Goal: Information Seeking & Learning: Compare options

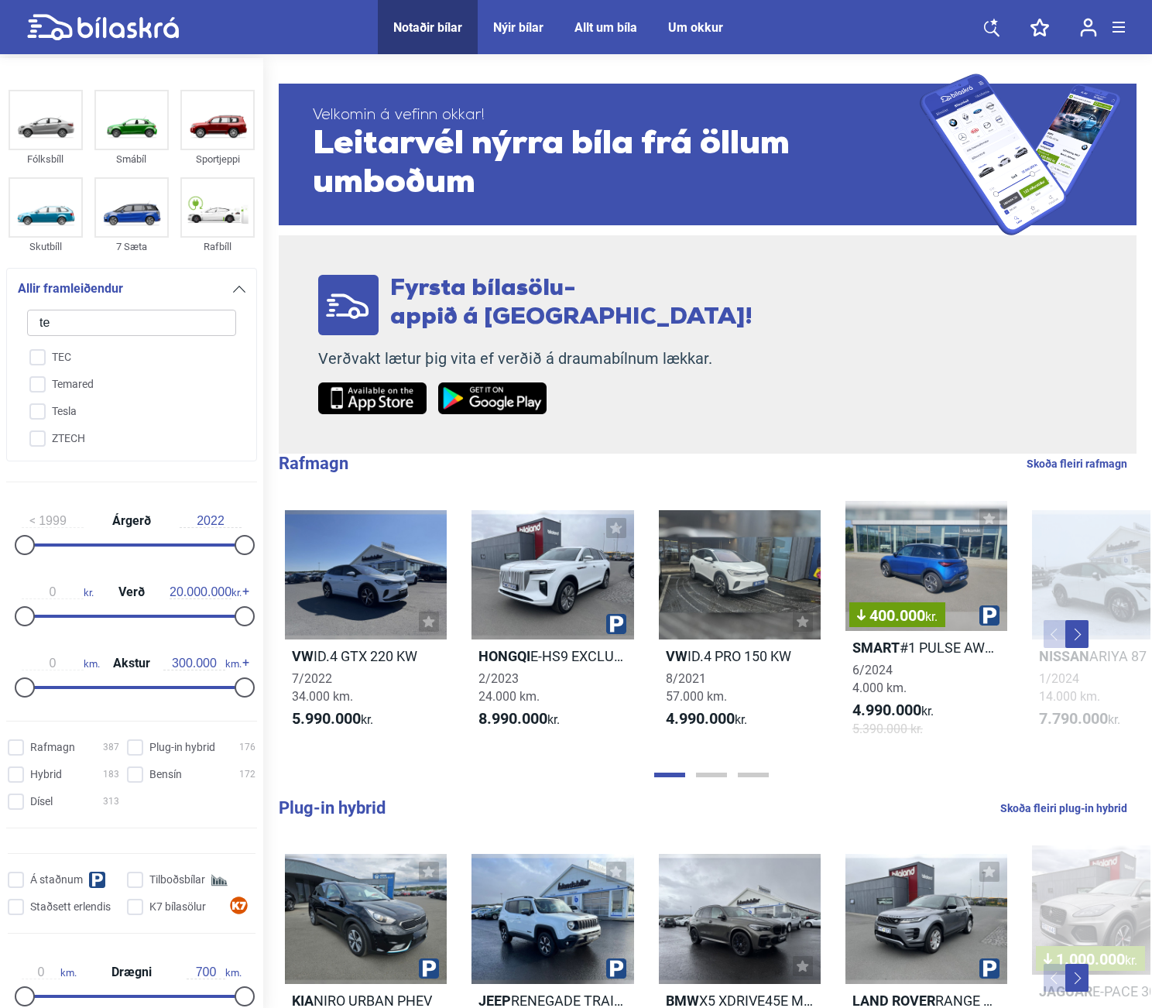
type input "tes"
checkbox input "false"
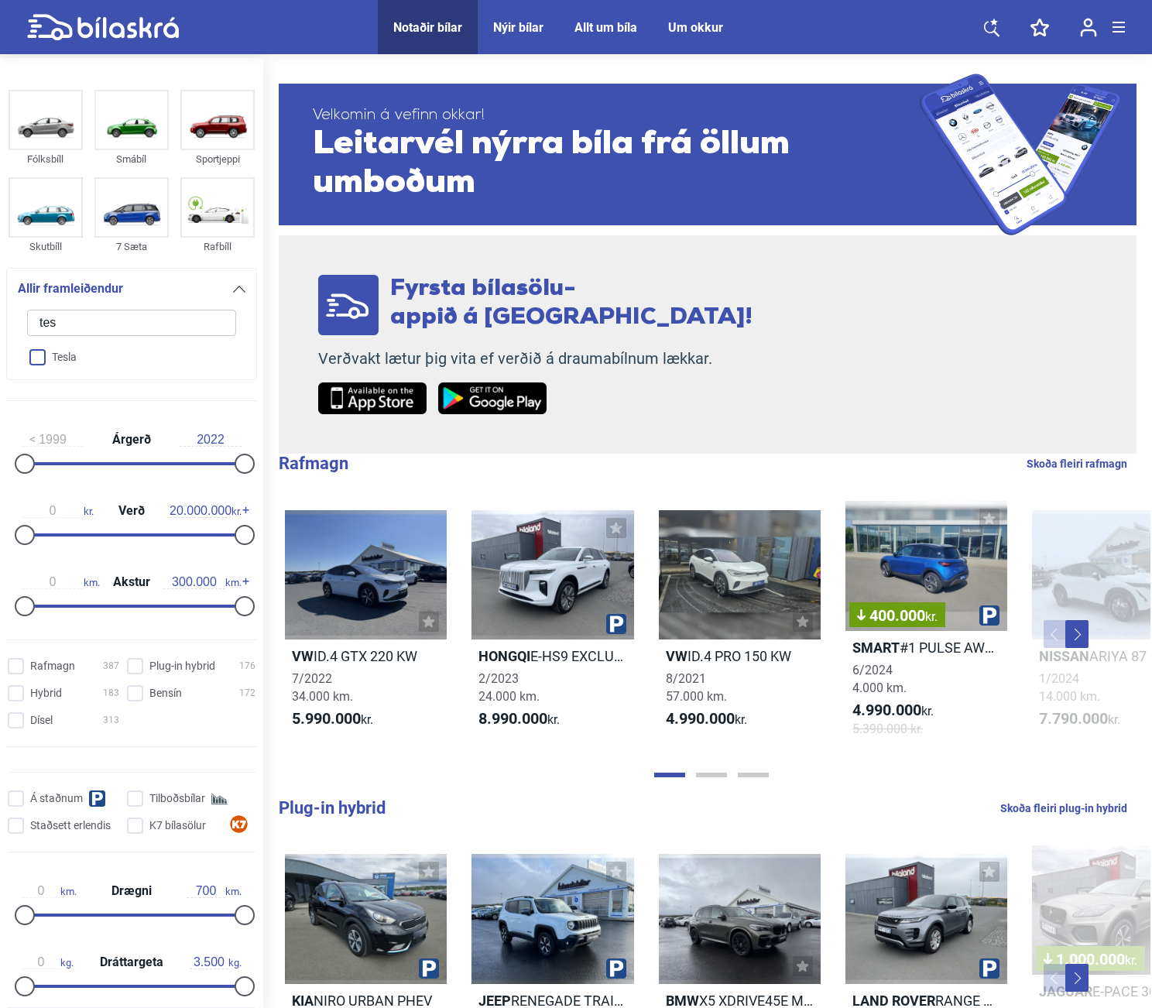
type input "tes"
click at [81, 352] on input "Tesla" at bounding box center [121, 358] width 211 height 27
checkbox input "true"
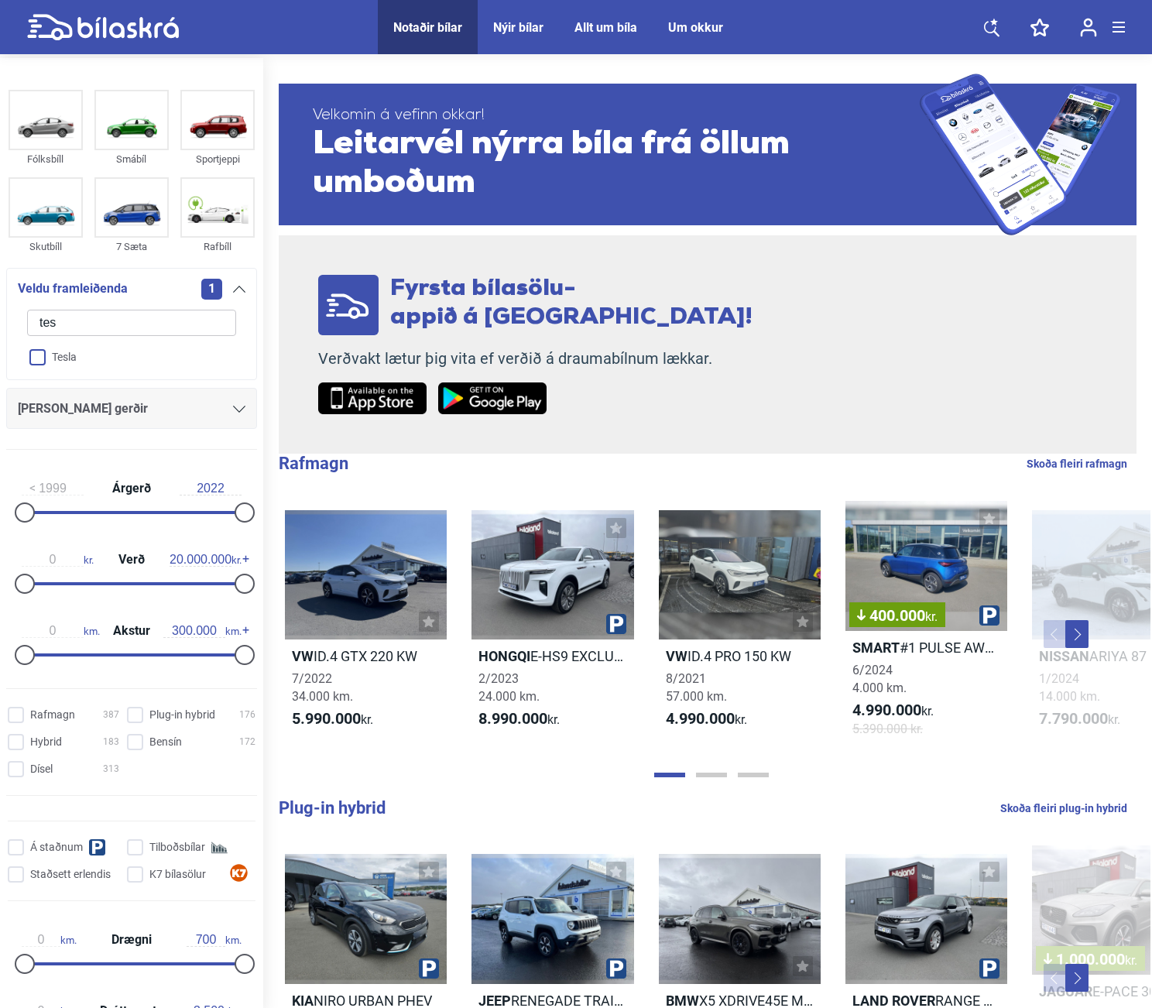
checkbox input "false"
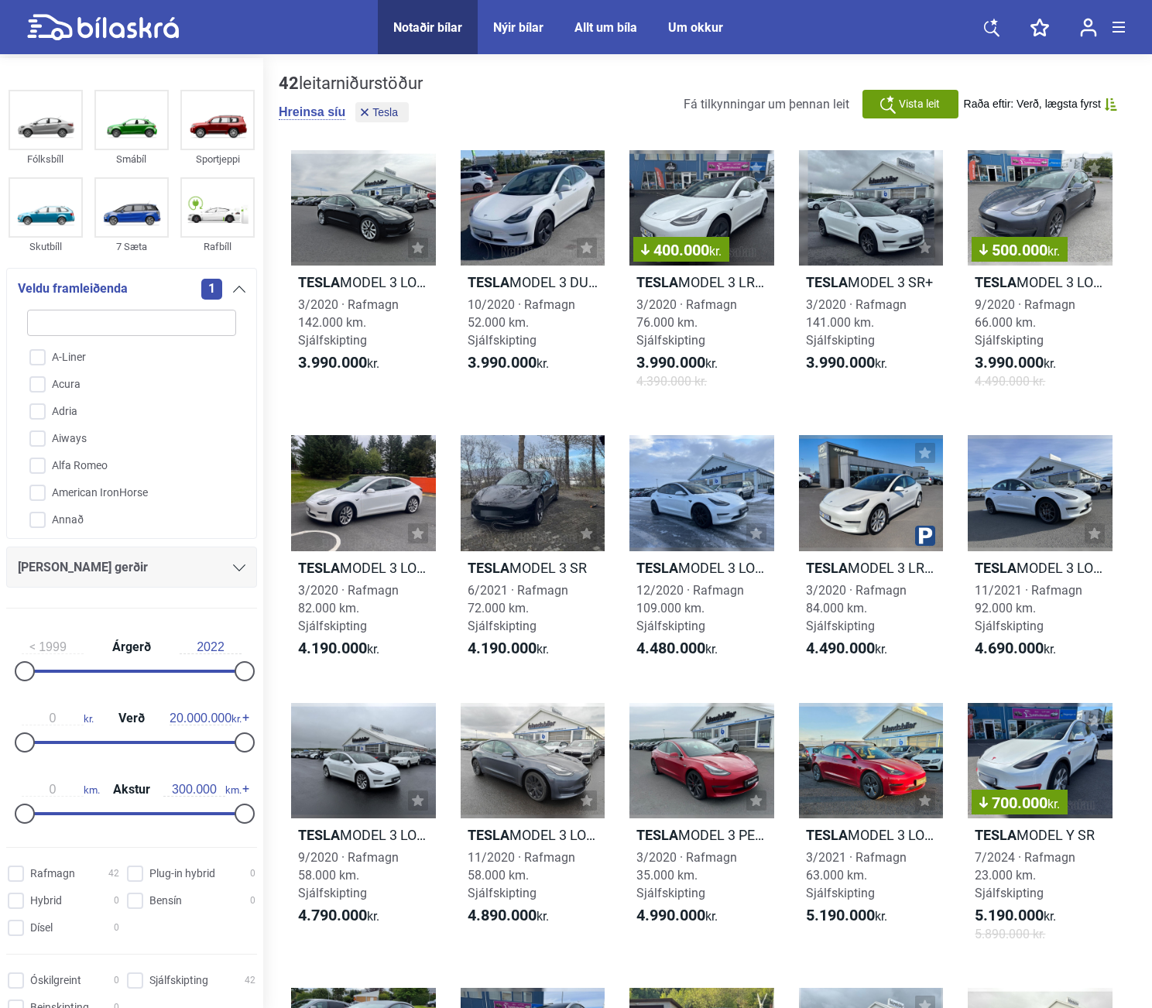
click at [779, 405] on div "Tesla MODEL 3 LONG RANGE 3/2020 · Rafmagn 142.000 km. Sjálfskipting 3.990.000 k…" at bounding box center [708, 694] width 858 height 1119
click at [717, 203] on div "400.000 kr." at bounding box center [701, 207] width 145 height 115
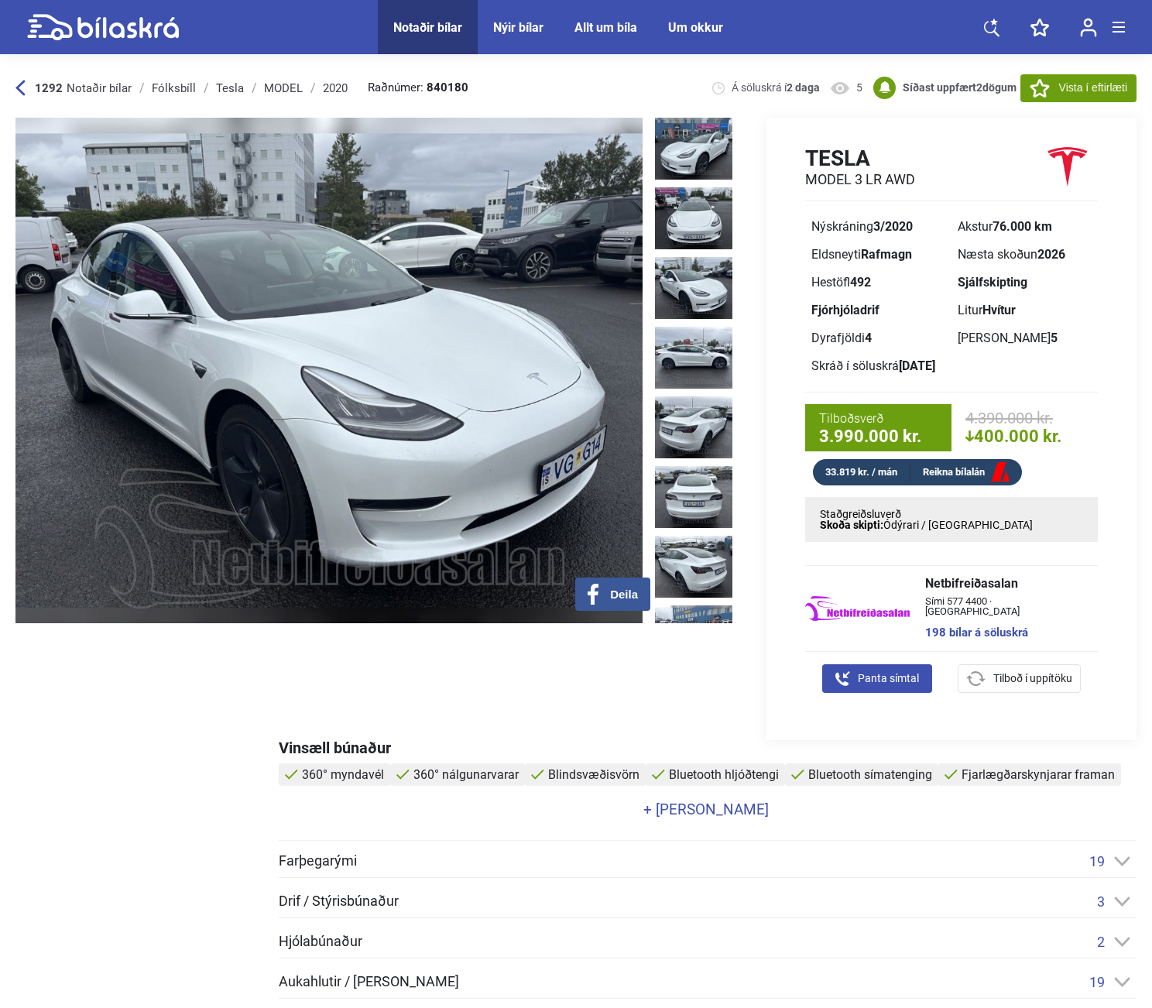
click at [936, 292] on div "Hestöfl 492" at bounding box center [878, 283] width 146 height 28
click at [899, 310] on div "Fjórhjóladrif" at bounding box center [878, 310] width 134 height 12
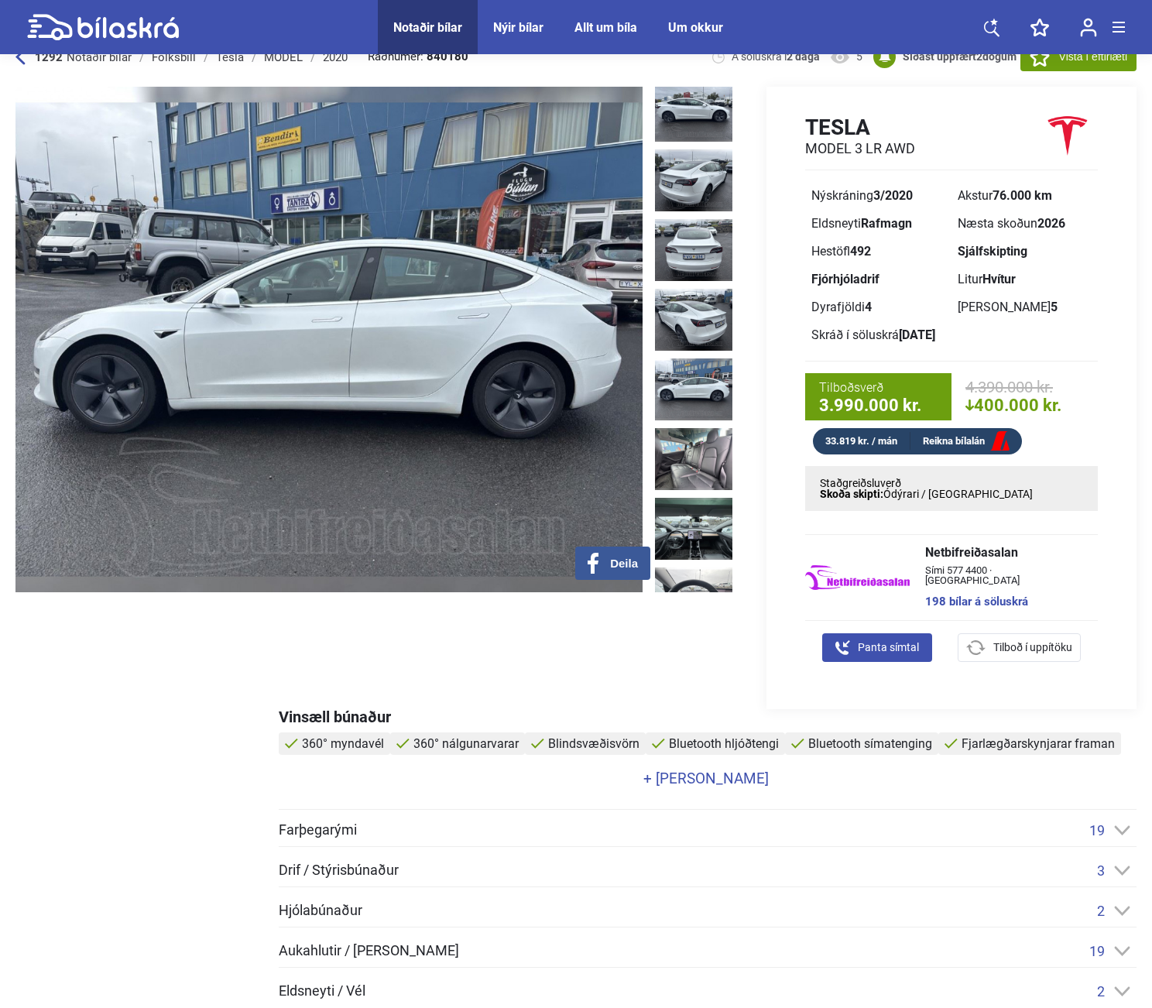
scroll to position [217, 0]
click at [767, 324] on div "Tesla MODEL 3 LR AWD Nýskráning 3/2020 Akstur 76.000 km Eldsneyti Rafmagn Næsta…" at bounding box center [951, 284] width 370 height 341
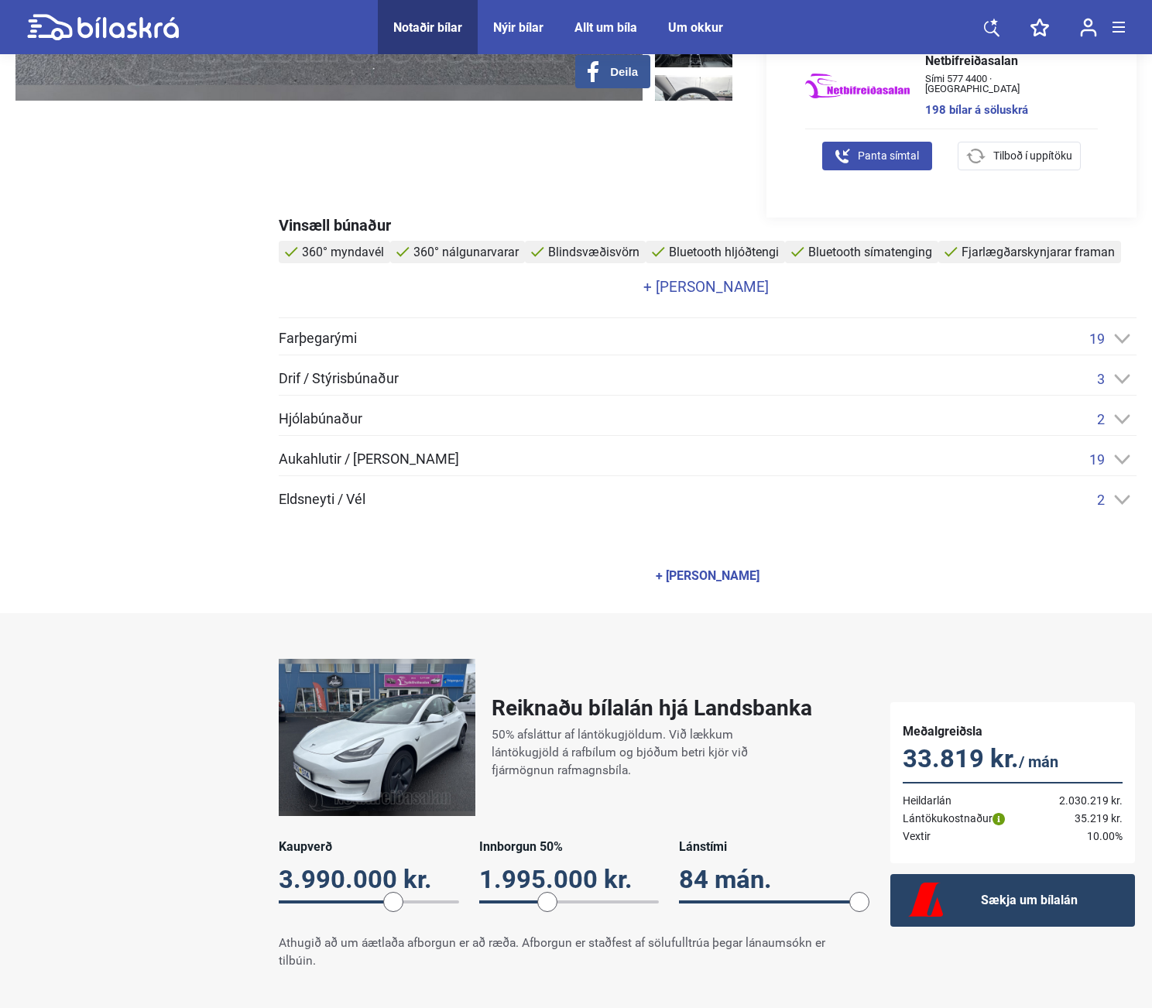
scroll to position [592, 0]
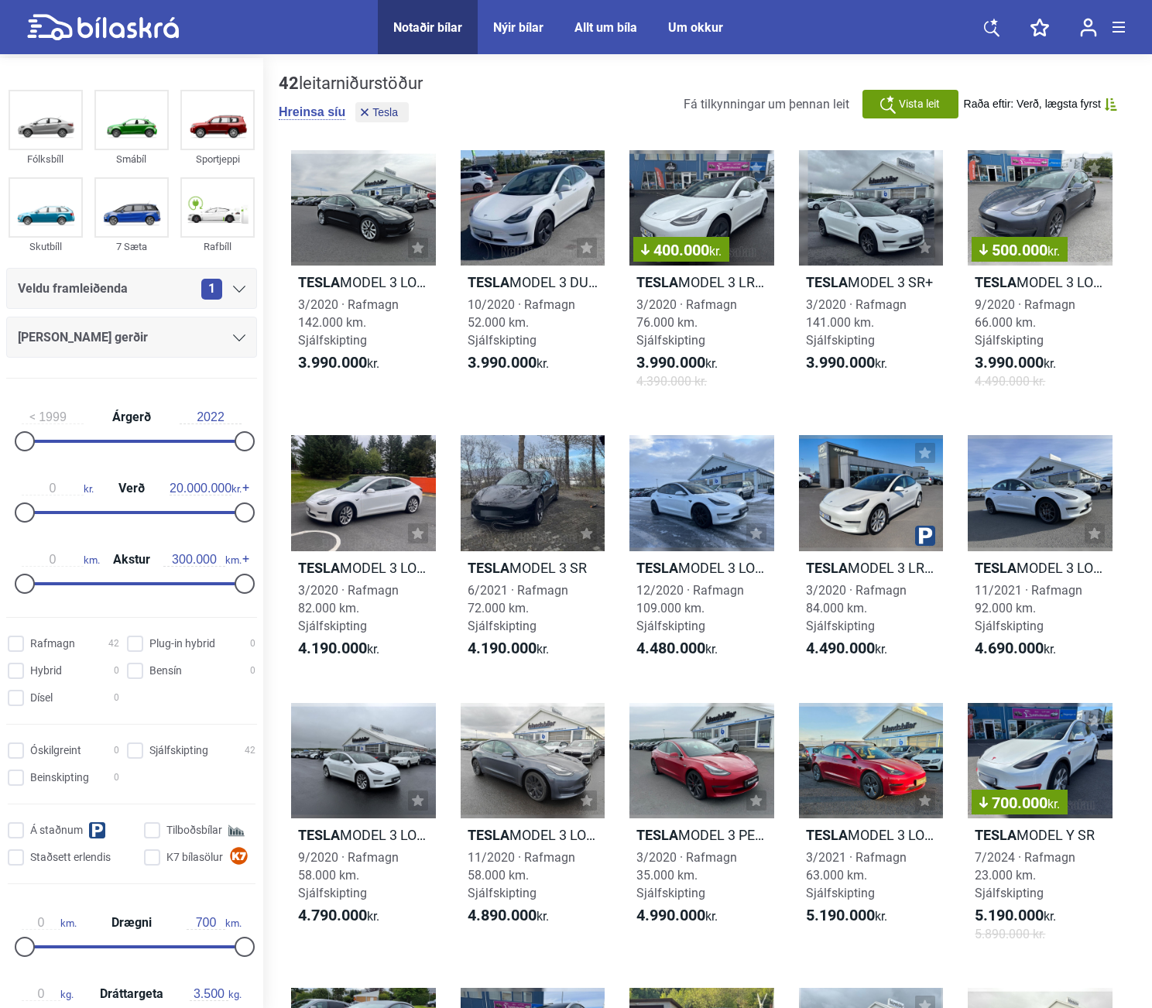
click at [451, 424] on div "Tesla MODEL 3 LONG RANGE 3/2020 · Rafmagn 142.000 km. Sjálfskipting 3.990.000 k…" at bounding box center [708, 694] width 858 height 1119
click at [960, 419] on div "Tesla MODEL 3 LONG RANGE 3/2020 · Rafmagn 142.000 km. Sjálfskipting 3.990.000 k…" at bounding box center [708, 694] width 858 height 1119
click at [552, 191] on div at bounding box center [533, 207] width 145 height 115
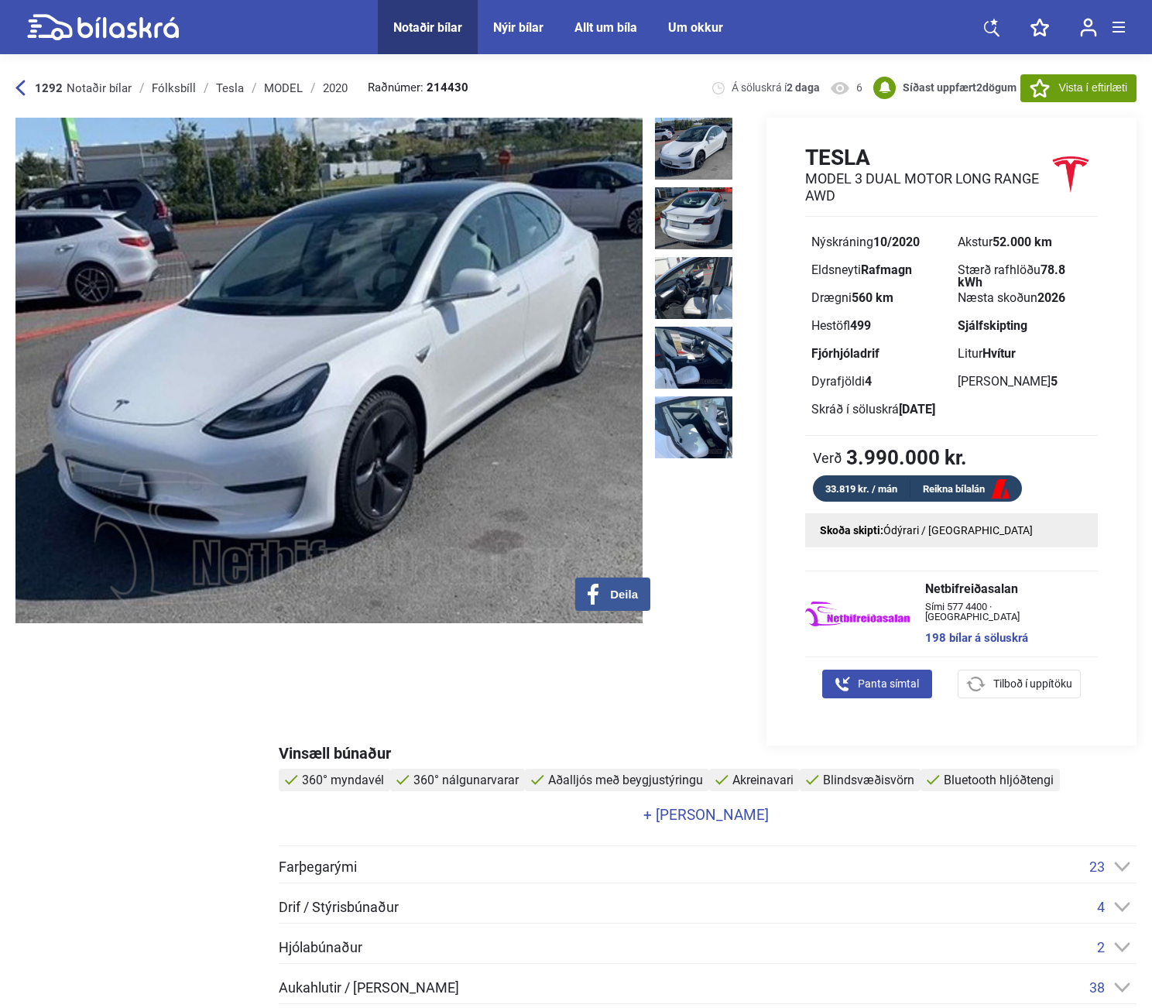
click at [773, 251] on div "Tesla MODEL 3 DUAL MOTOR LONG RANGE AWD Nýskráning 10/2020 Akstur 52.000 km Eld…" at bounding box center [951, 323] width 370 height 357
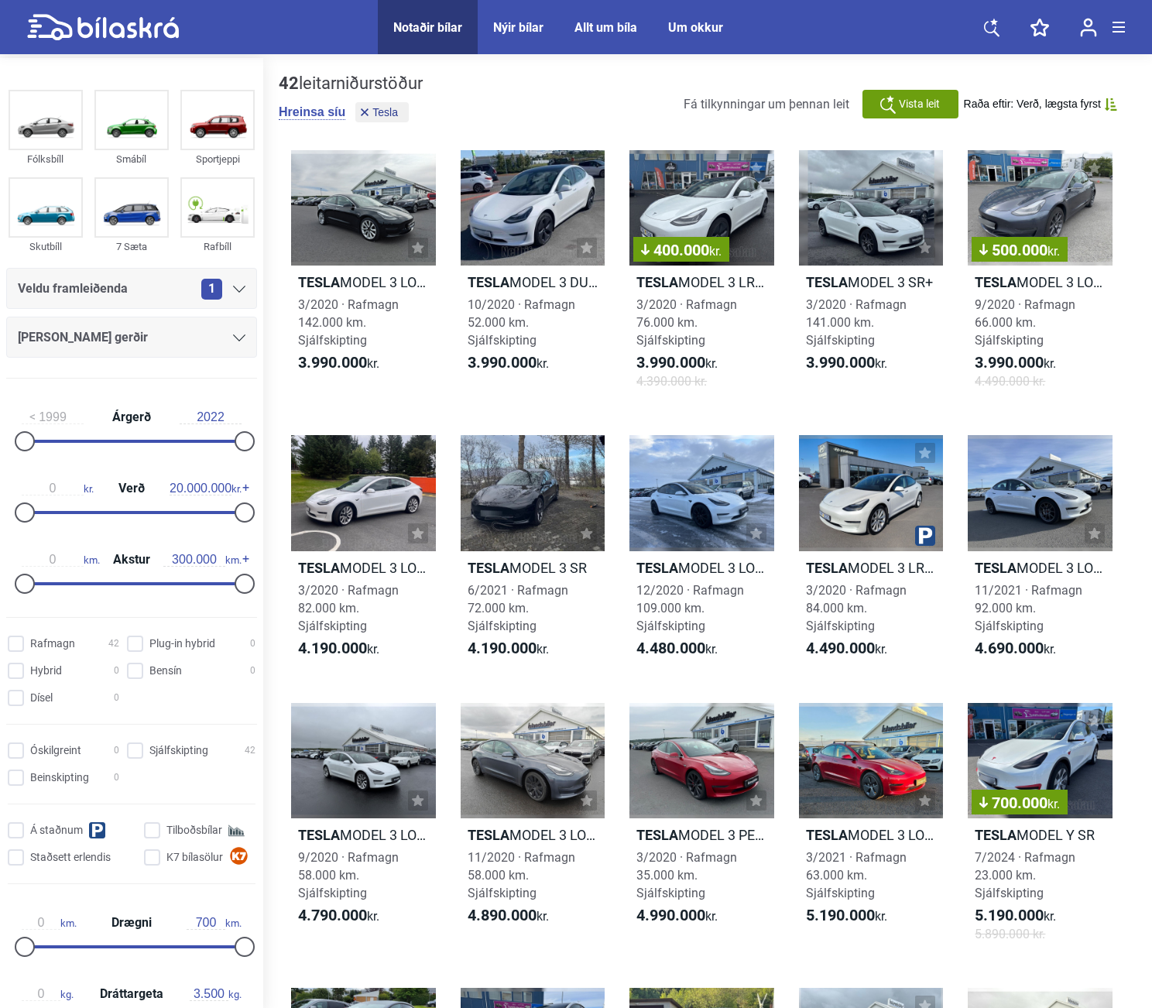
click at [447, 434] on div "Tesla MODEL 3 LONG RANGE 3/2020 · Rafmagn 142.000 km. Sjálfskipting 3.990.000 k…" at bounding box center [708, 694] width 858 height 1119
click at [785, 404] on div "Tesla MODEL 3 LONG RANGE 3/2020 · Rafmagn 142.000 km. Sjálfskipting 3.990.000 k…" at bounding box center [708, 694] width 858 height 1119
click at [780, 406] on div "Tesla MODEL 3 LONG RANGE 3/2020 · Rafmagn 142.000 km. Sjálfskipting 3.990.000 k…" at bounding box center [708, 694] width 858 height 1119
click at [1044, 201] on div "500.000 kr." at bounding box center [1040, 207] width 145 height 115
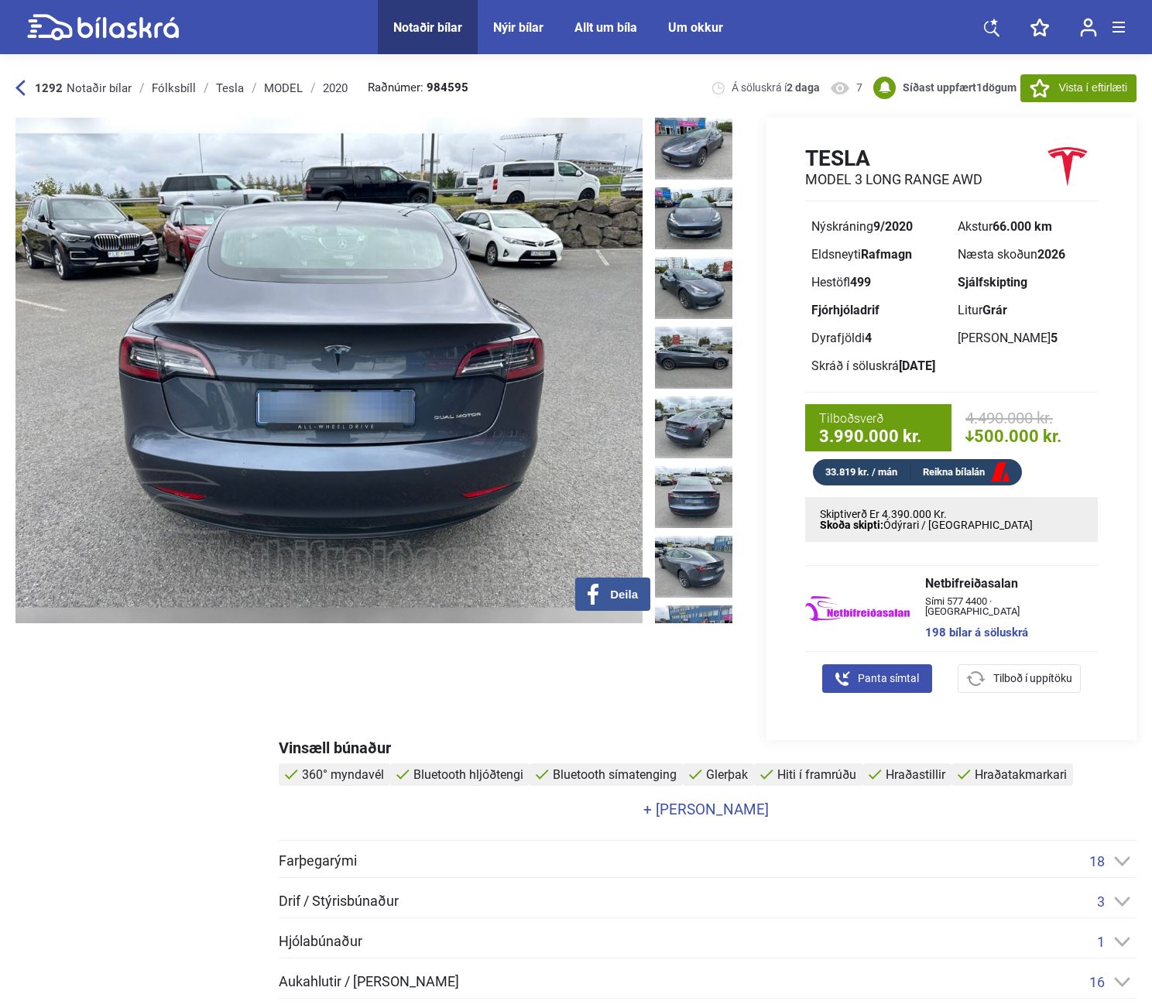
click at [629, 691] on div "‹ › Deila Á söluskrá í 2 daga 7 Tesla MODEL 3 LONG RANGE AWD Nýskráning 9/2020 …" at bounding box center [575, 429] width 1121 height 622
click at [626, 676] on div "‹ › Deila Á söluskrá í 2 daga 7 Tesla MODEL 3 LONG RANGE AWD Nýskráning 9/2020 …" at bounding box center [575, 429] width 1121 height 622
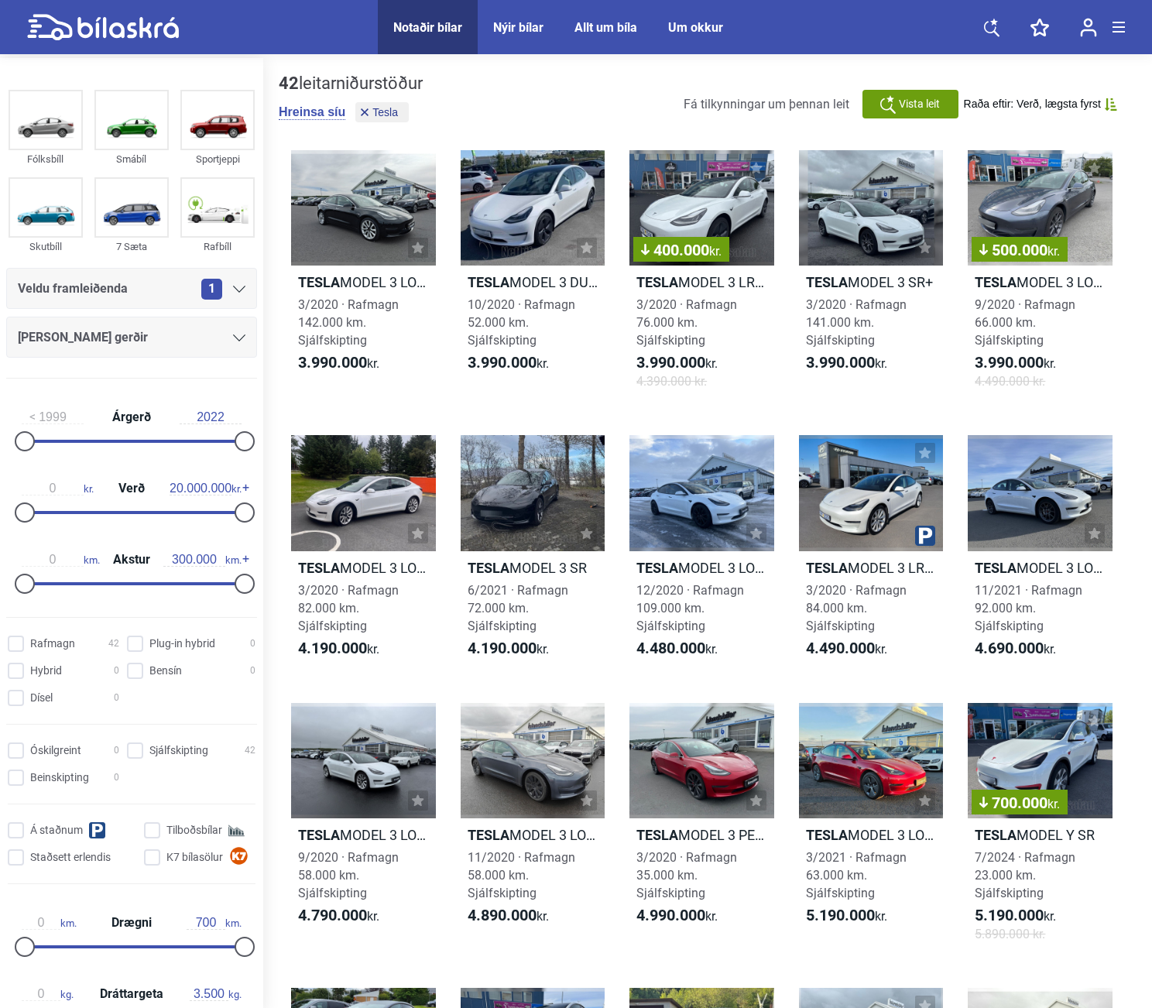
click at [447, 428] on div "Tesla MODEL 3 LONG RANGE 3/2020 · Rafmagn 142.000 km. Sjálfskipting 3.990.000 k…" at bounding box center [708, 694] width 858 height 1119
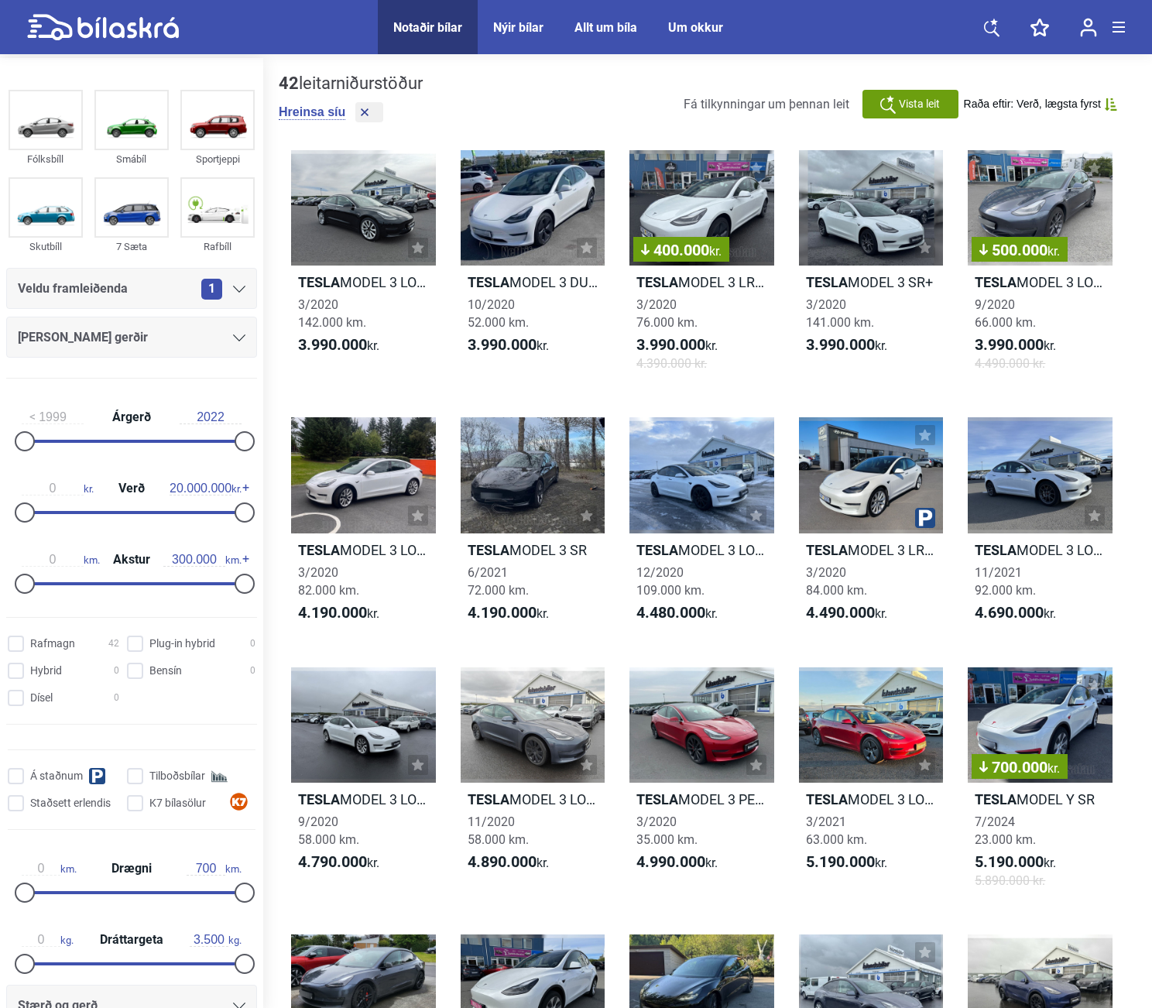
click at [783, 410] on div "Tesla MODEL 3 LONG RANGE 3/2020 142.000 km. 3.990.000 kr. Tesla MODEL 3 DUAL MO…" at bounding box center [708, 659] width 858 height 1048
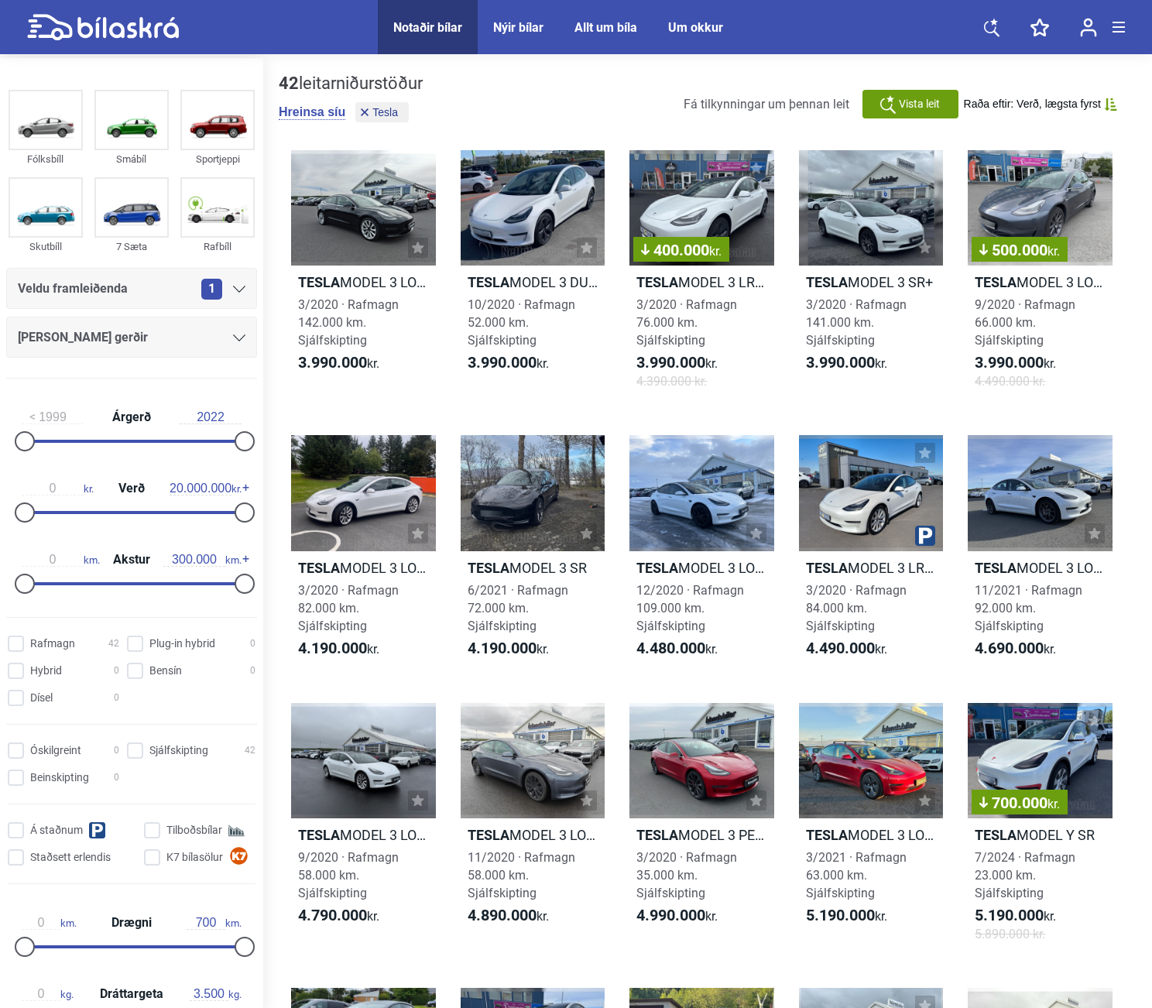
click at [1118, 402] on div "Tesla MODEL 3 LONG RANGE 3/2020 · Rafmagn 142.000 km. Sjálfskipting 3.990.000 k…" at bounding box center [708, 694] width 858 height 1119
